Goal: Find specific page/section: Find specific page/section

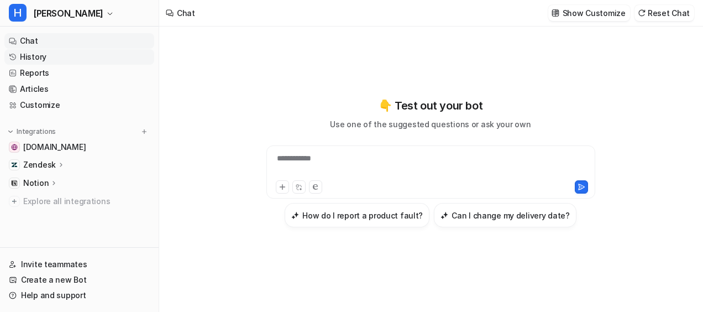
click at [56, 59] on link "History" at bounding box center [79, 56] width 150 height 15
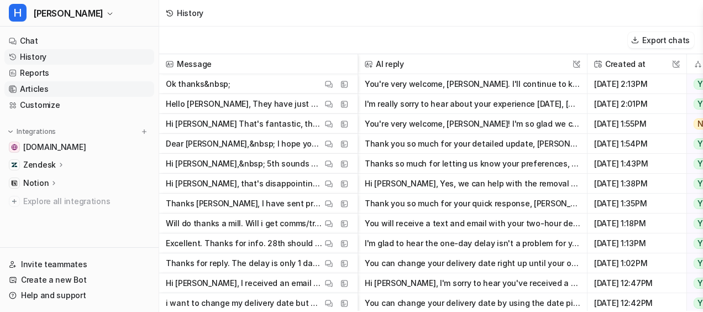
click at [49, 88] on link "Articles" at bounding box center [79, 88] width 150 height 15
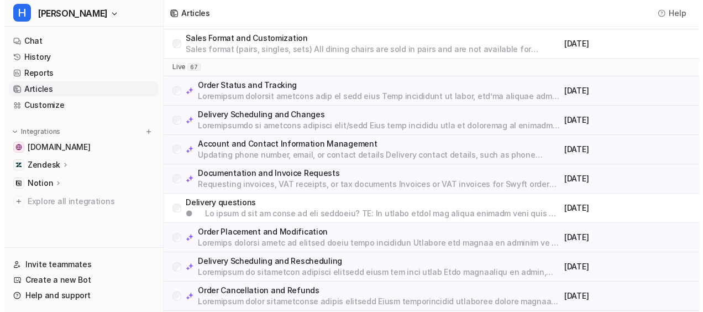
scroll to position [91, 0]
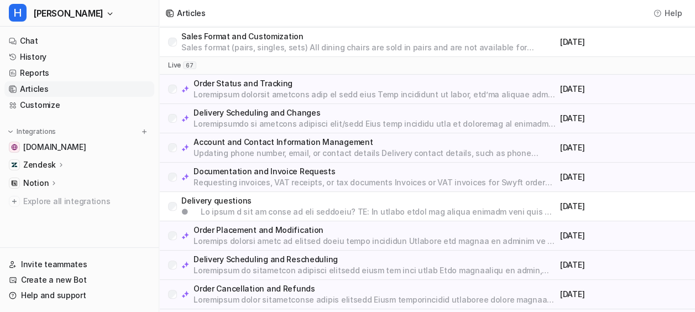
click at [266, 144] on p "Account and Contact Information Management" at bounding box center [375, 142] width 362 height 11
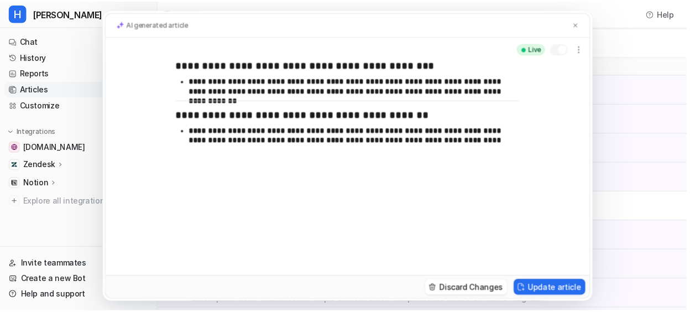
scroll to position [0, 0]
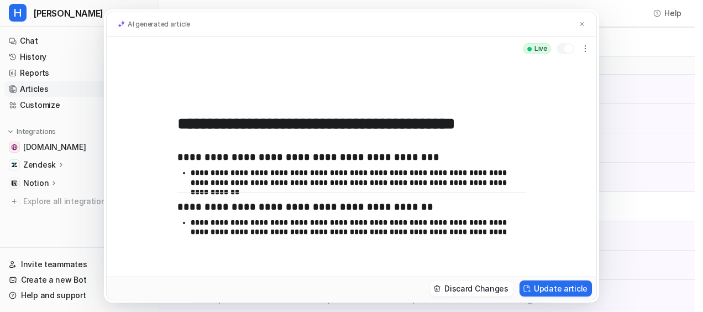
click at [576, 25] on div "AI generated article" at bounding box center [352, 24] width 490 height 25
click at [578, 27] on button at bounding box center [582, 24] width 11 height 12
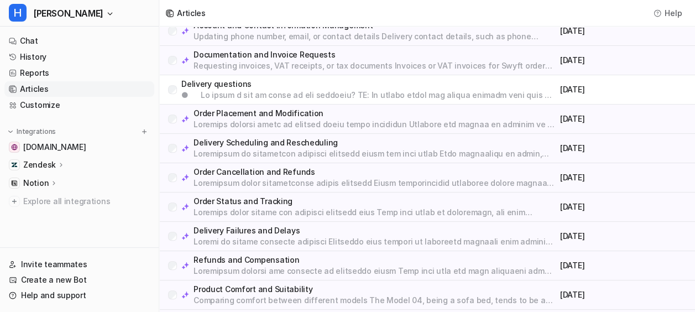
scroll to position [209, 0]
click at [53, 74] on link "Reports" at bounding box center [79, 72] width 150 height 15
